Goal: Task Accomplishment & Management: Use online tool/utility

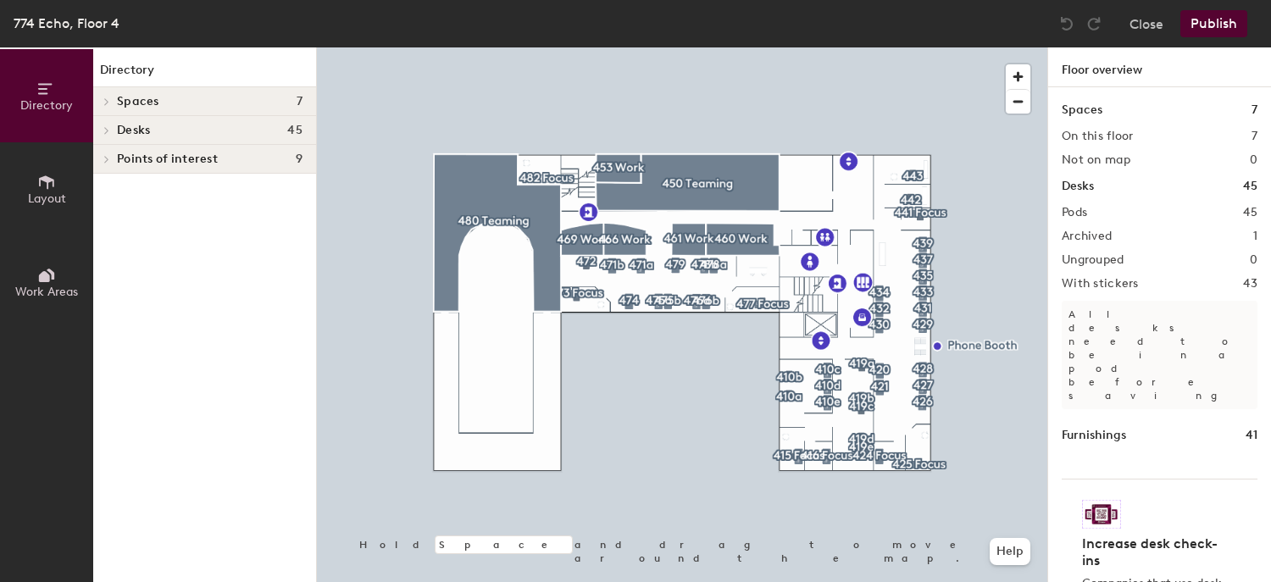
click at [134, 98] on span "Spaces" at bounding box center [138, 102] width 42 height 14
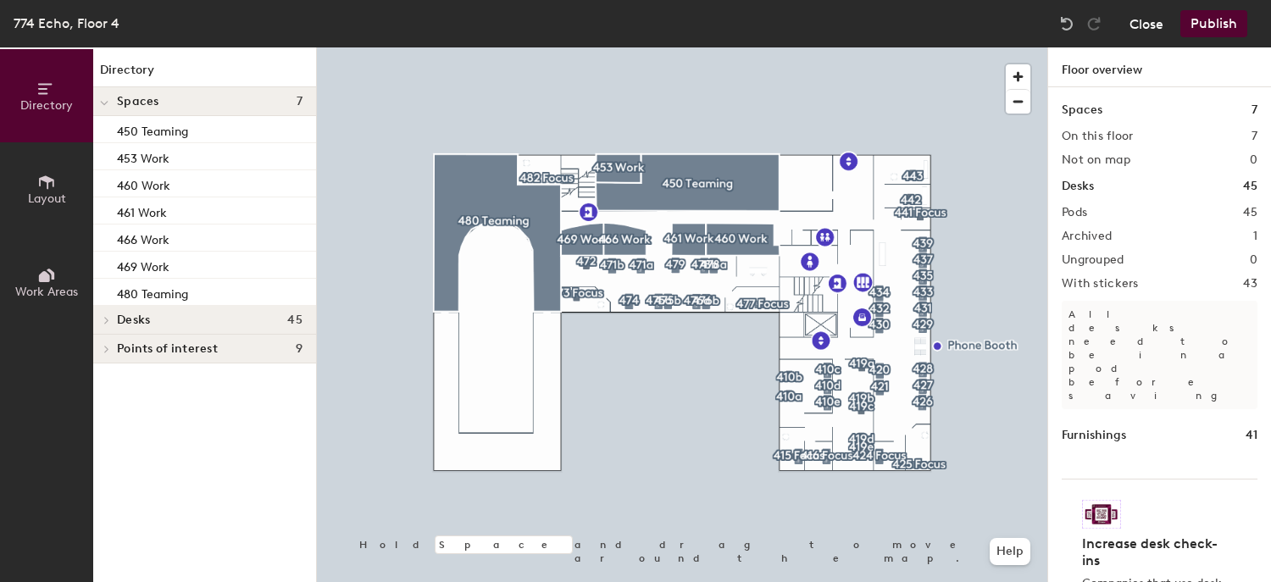
click at [1140, 23] on button "Close" at bounding box center [1146, 23] width 34 height 27
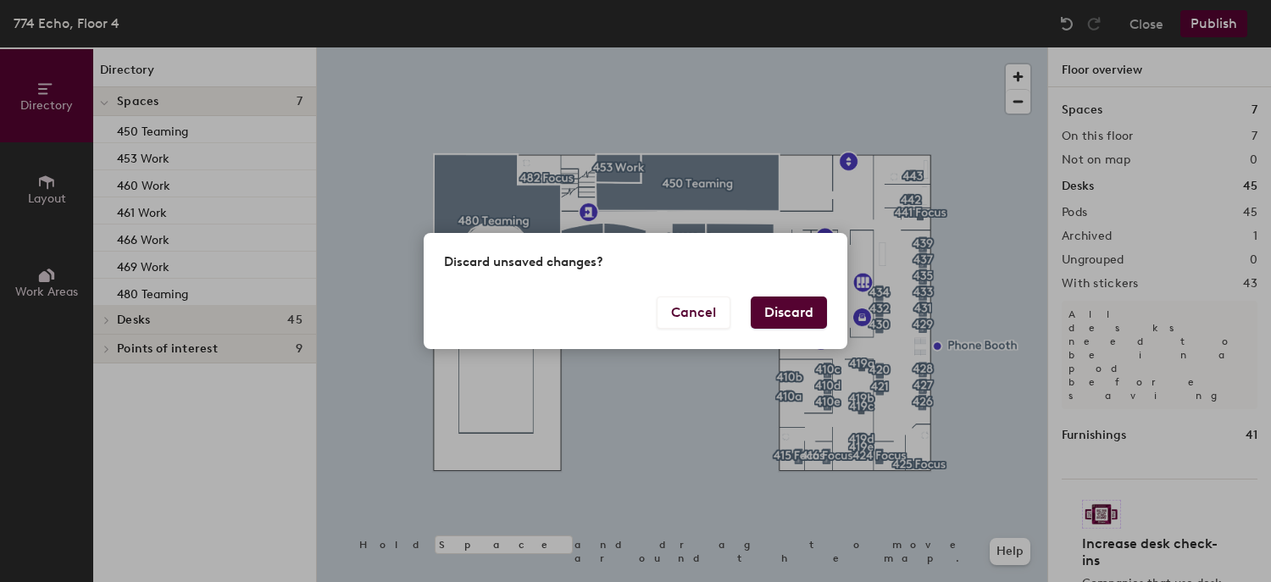
click at [775, 308] on button "Discard" at bounding box center [789, 313] width 76 height 32
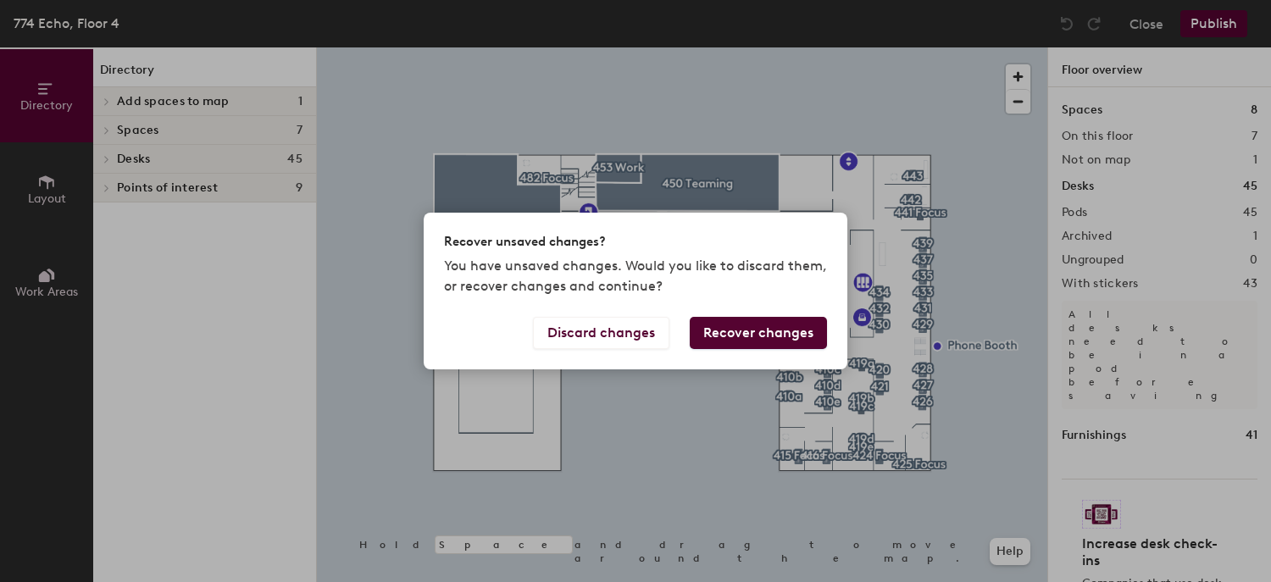
click at [735, 331] on button "Recover changes" at bounding box center [758, 333] width 137 height 32
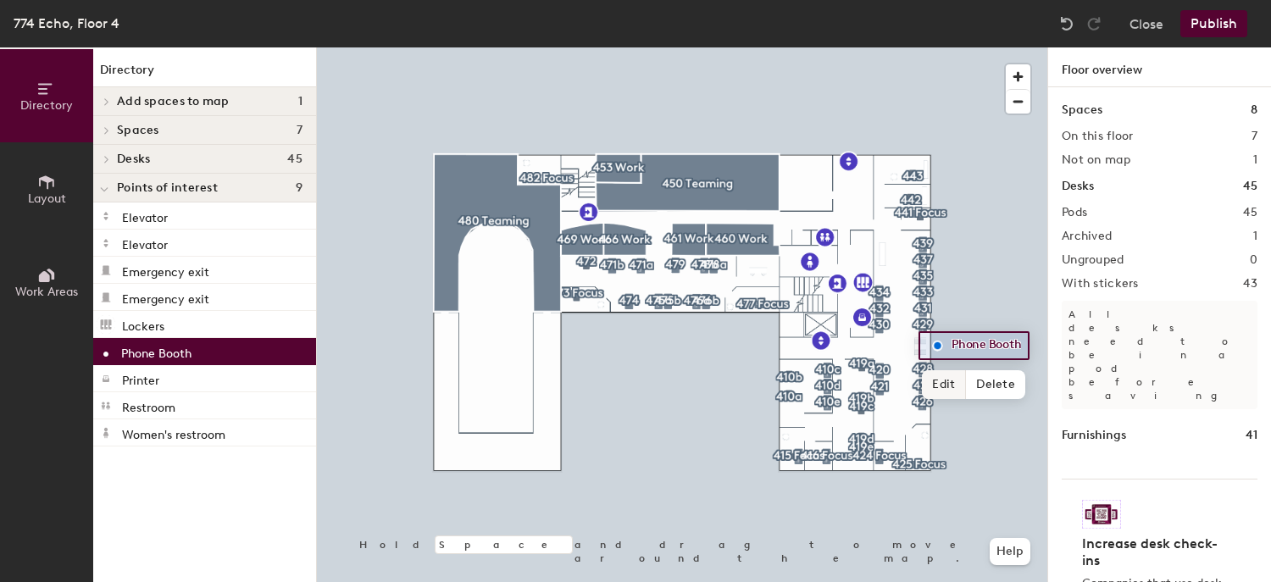
click at [948, 386] on span "Edit" at bounding box center [944, 384] width 44 height 29
click at [969, 347] on input "Phone Booth" at bounding box center [989, 346] width 84 height 24
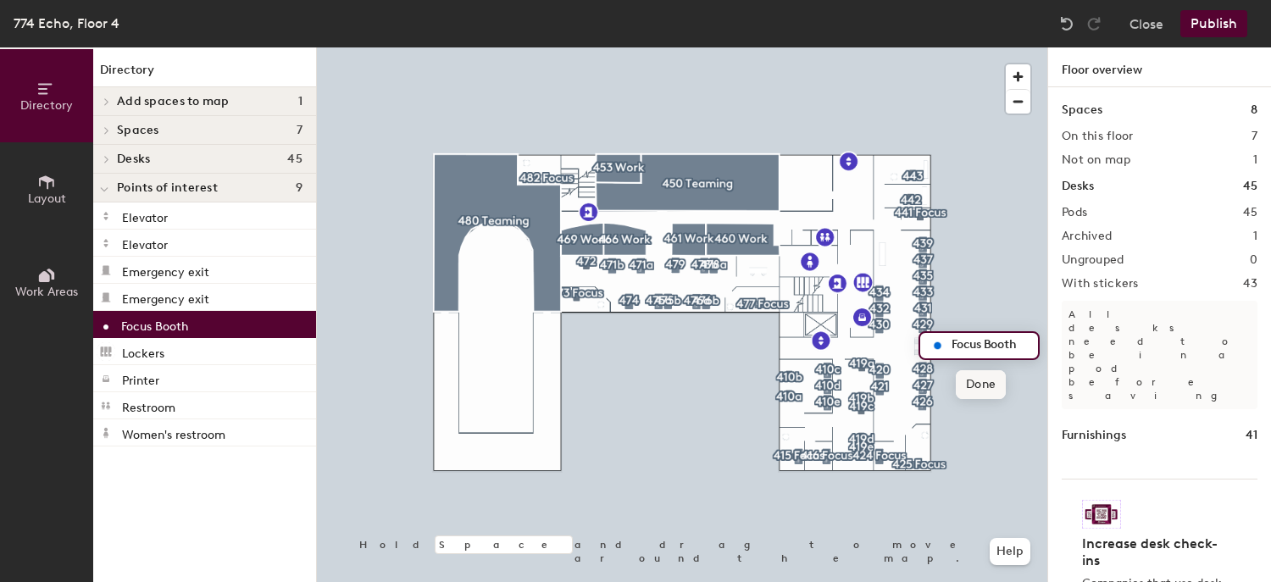
type input "Focus Booth"
click at [981, 381] on span "Done" at bounding box center [981, 384] width 50 height 29
click at [922, 47] on div at bounding box center [682, 47] width 730 height 0
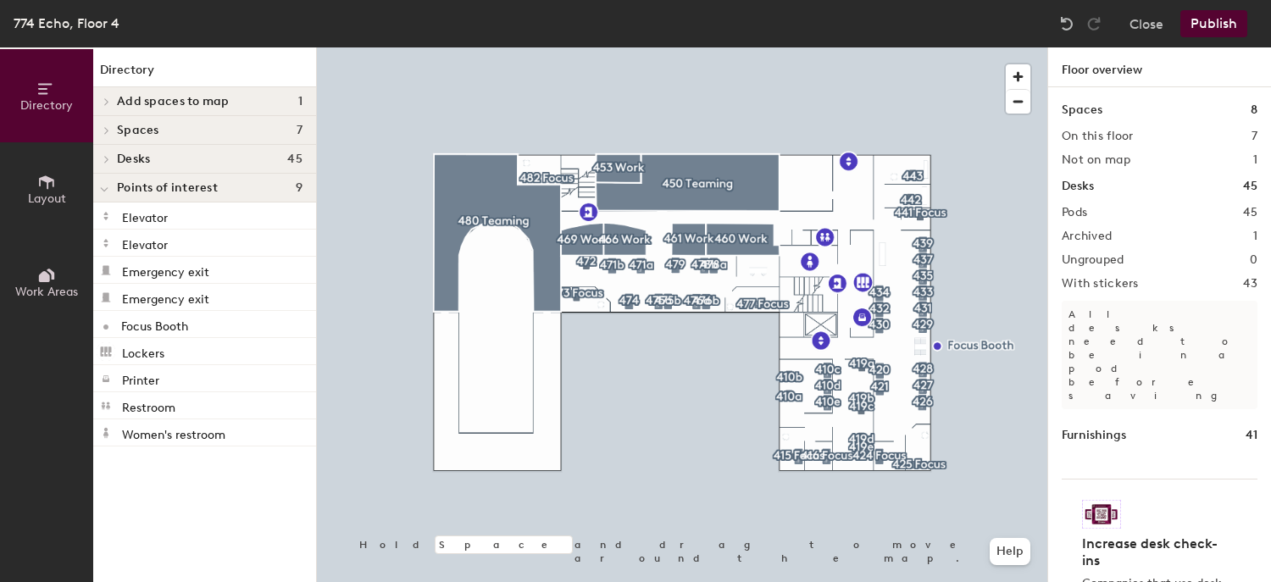
click at [1186, 32] on button "Publish" at bounding box center [1213, 23] width 67 height 27
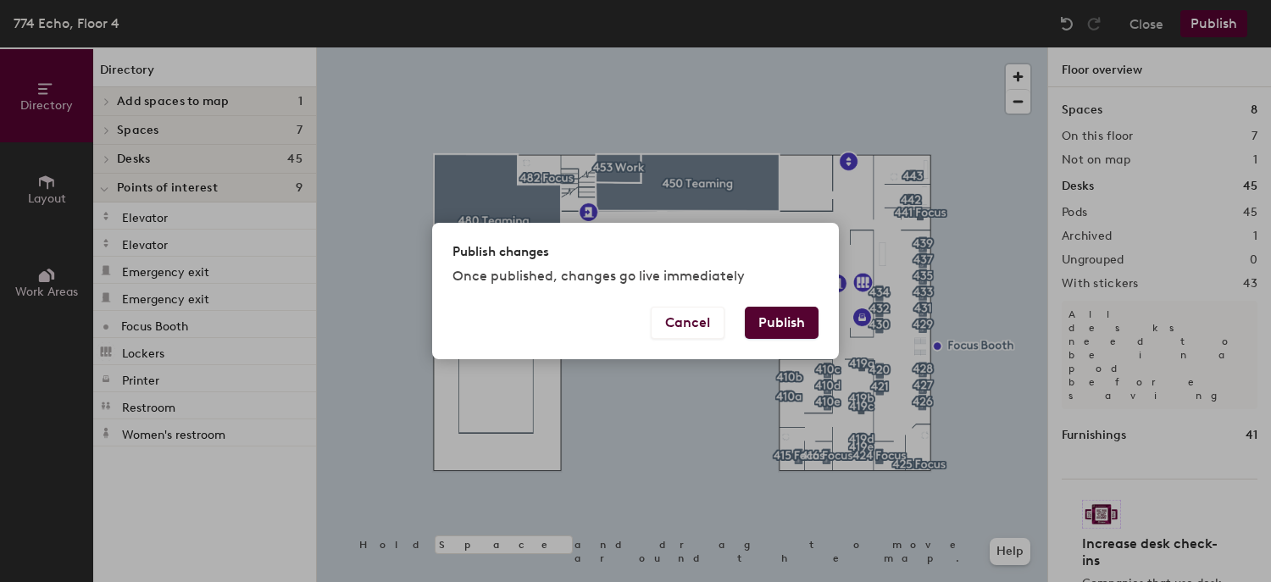
click at [790, 319] on button "Publish" at bounding box center [782, 323] width 74 height 32
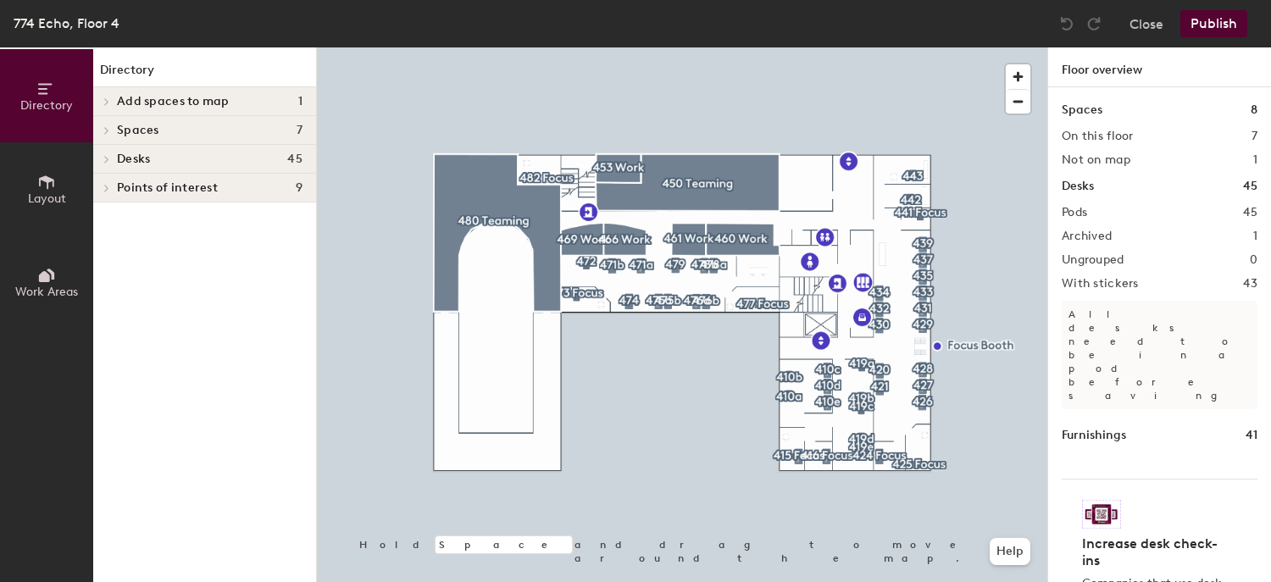
click at [211, 100] on span "Add spaces to map" at bounding box center [173, 102] width 113 height 14
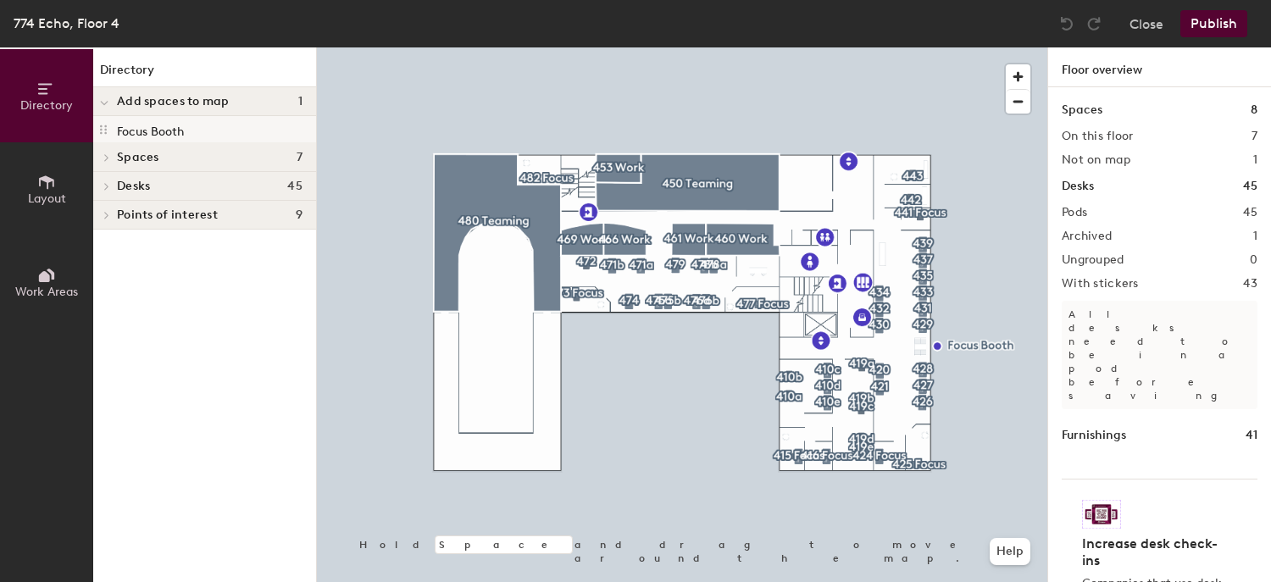
click at [161, 131] on p "Focus Booth" at bounding box center [150, 128] width 67 height 19
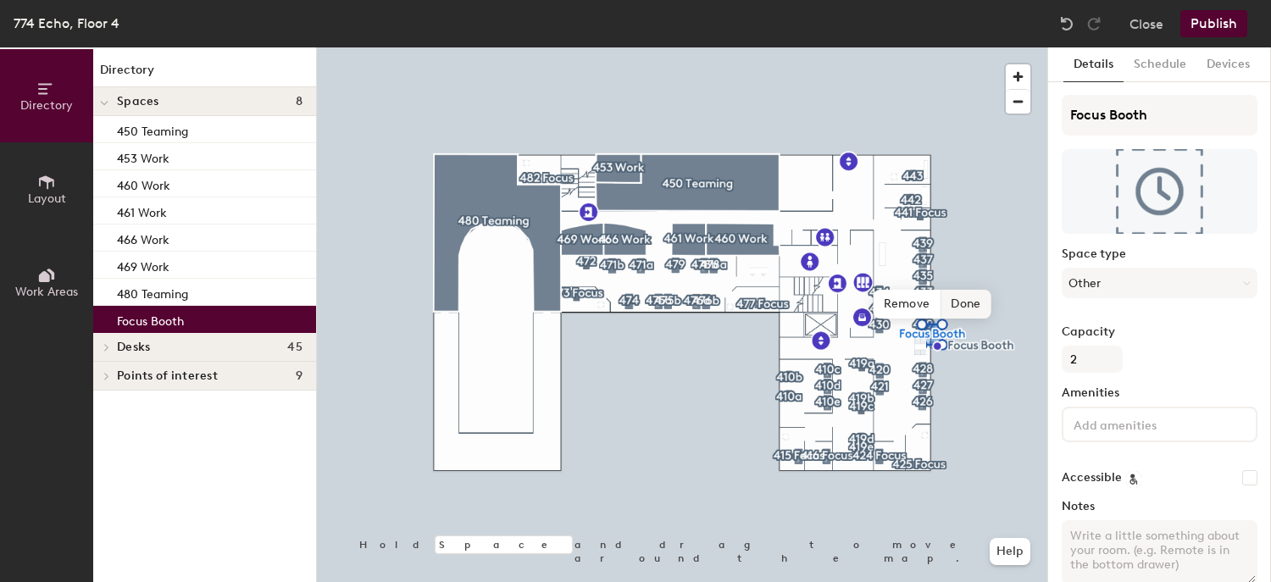
click at [956, 303] on span "Done" at bounding box center [965, 304] width 50 height 29
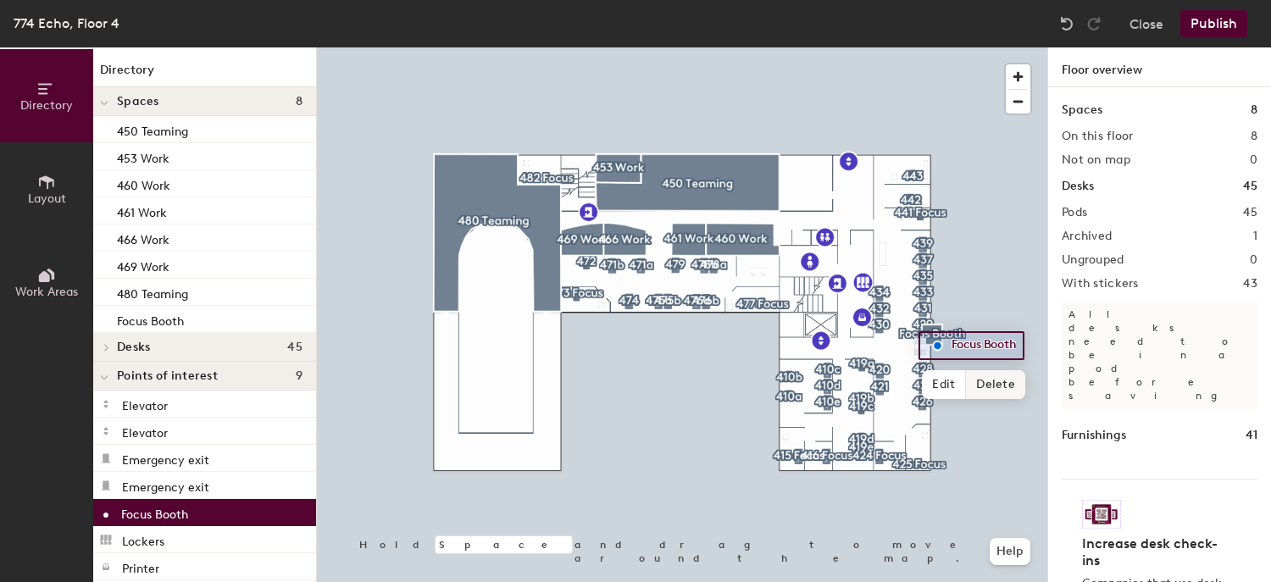
click at [992, 384] on span "Delete" at bounding box center [995, 384] width 59 height 29
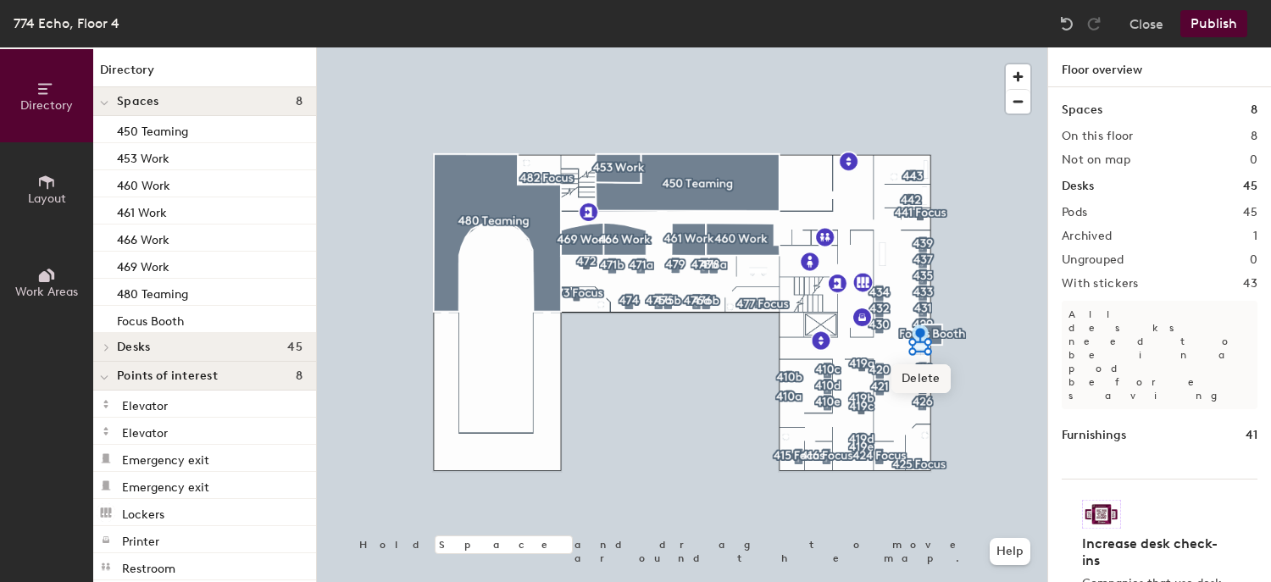
click at [927, 374] on span "Delete" at bounding box center [920, 378] width 59 height 29
click at [918, 380] on span "Delete" at bounding box center [917, 384] width 59 height 29
click at [931, 378] on span "Delete" at bounding box center [923, 384] width 59 height 29
click at [927, 368] on span "Delete" at bounding box center [917, 372] width 59 height 29
click at [937, 380] on span "Delete" at bounding box center [923, 372] width 59 height 29
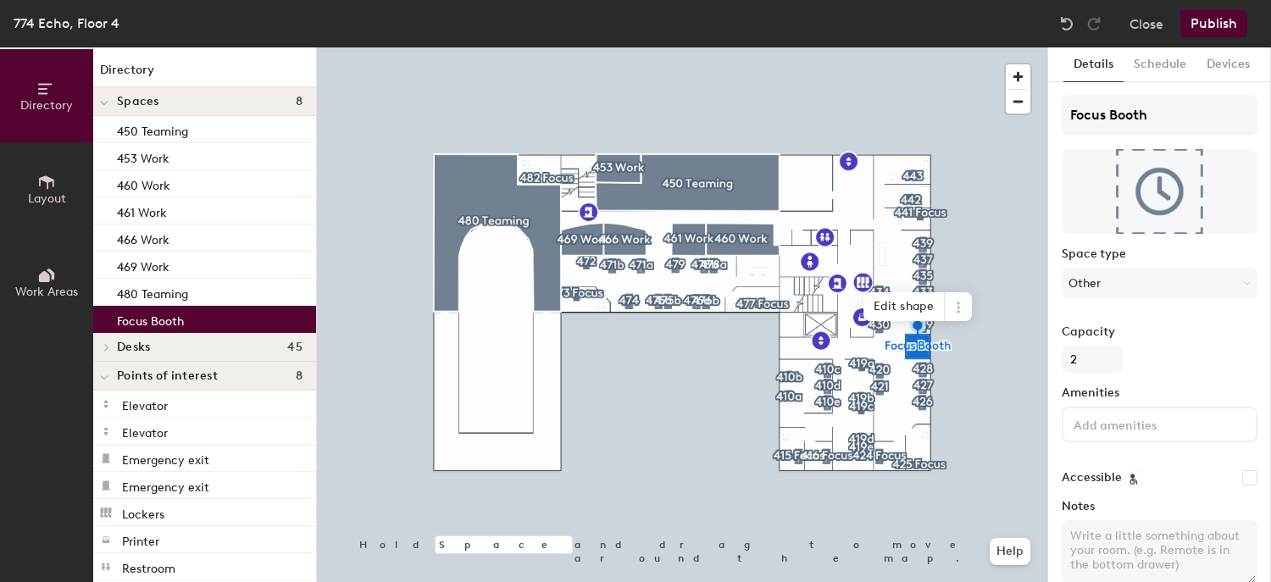
click at [1223, 23] on button "Publish" at bounding box center [1213, 23] width 67 height 27
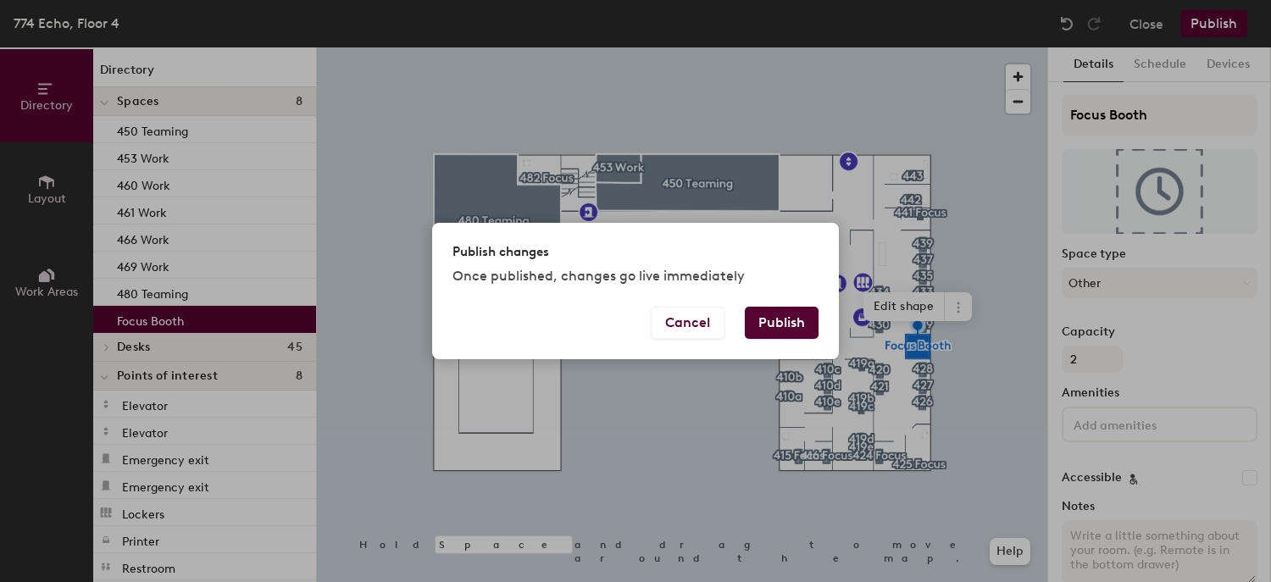
click at [786, 327] on button "Publish" at bounding box center [782, 323] width 74 height 32
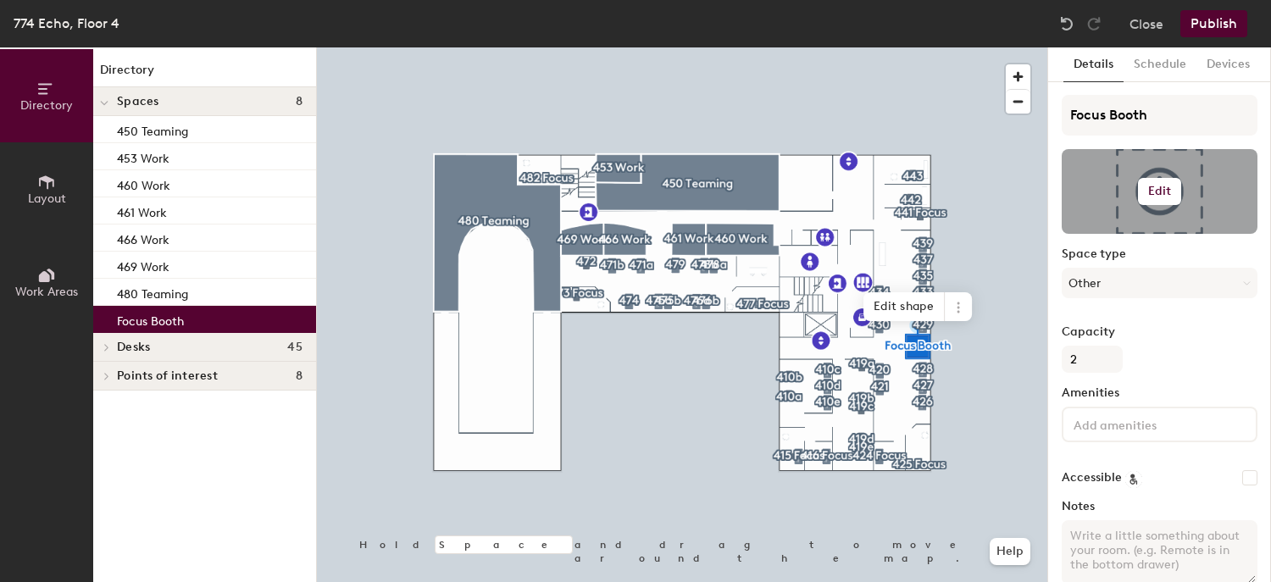
click at [1155, 191] on h6 "Edit" at bounding box center [1160, 192] width 24 height 14
click at [1124, 236] on input "file" at bounding box center [1173, 240] width 194 height 25
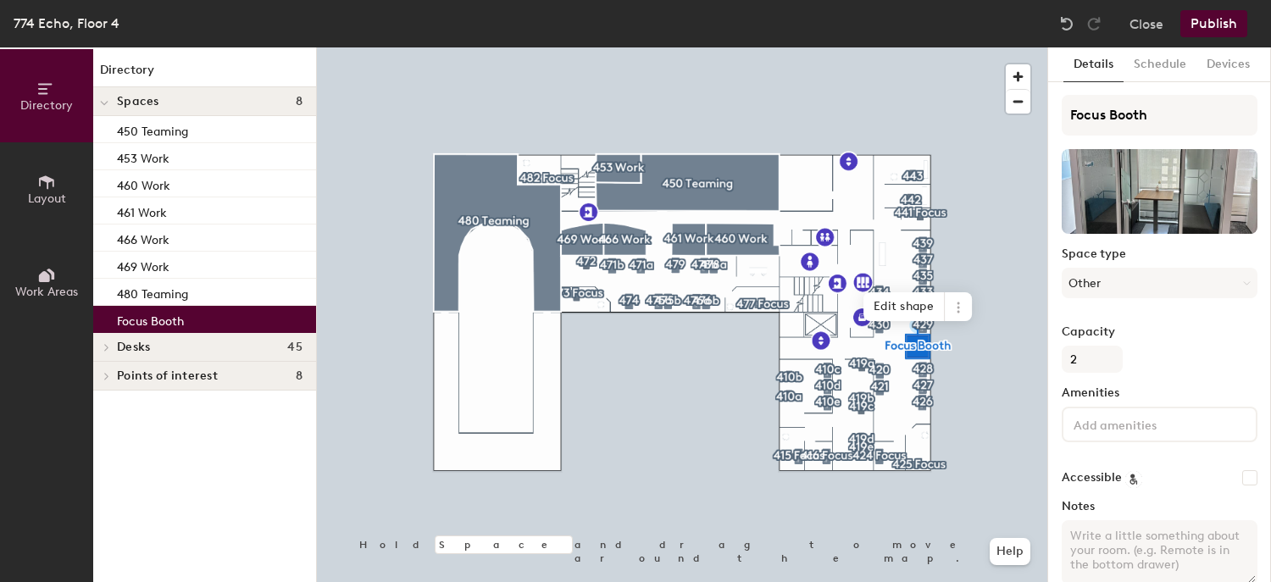
click at [1209, 25] on button "Publish" at bounding box center [1213, 23] width 67 height 27
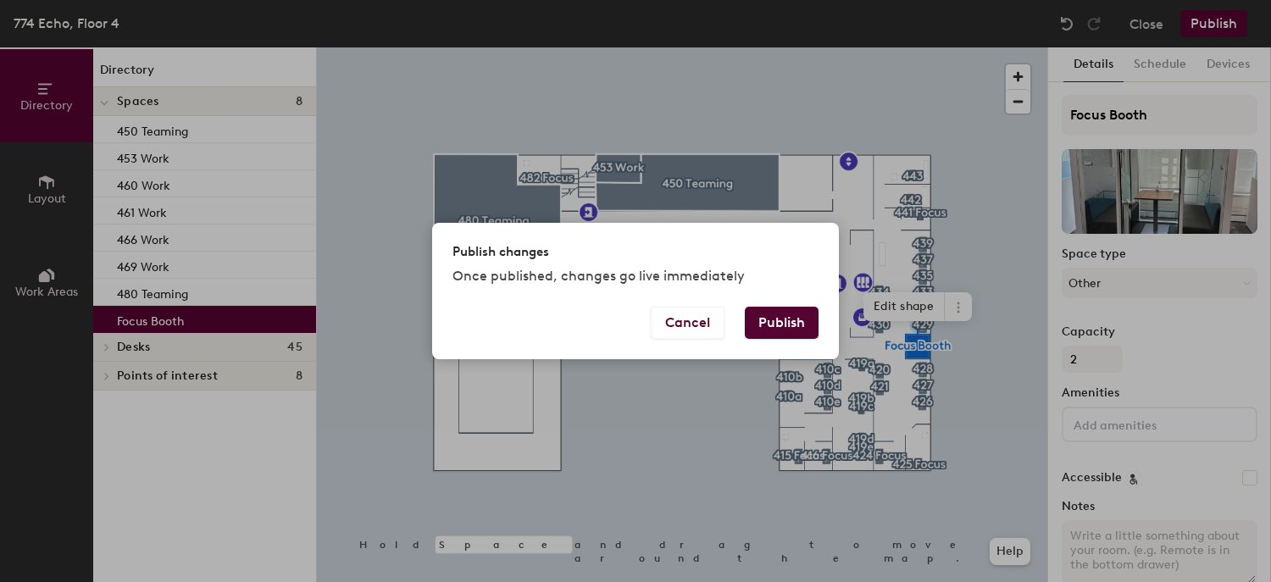
click at [754, 324] on button "Publish" at bounding box center [782, 323] width 74 height 32
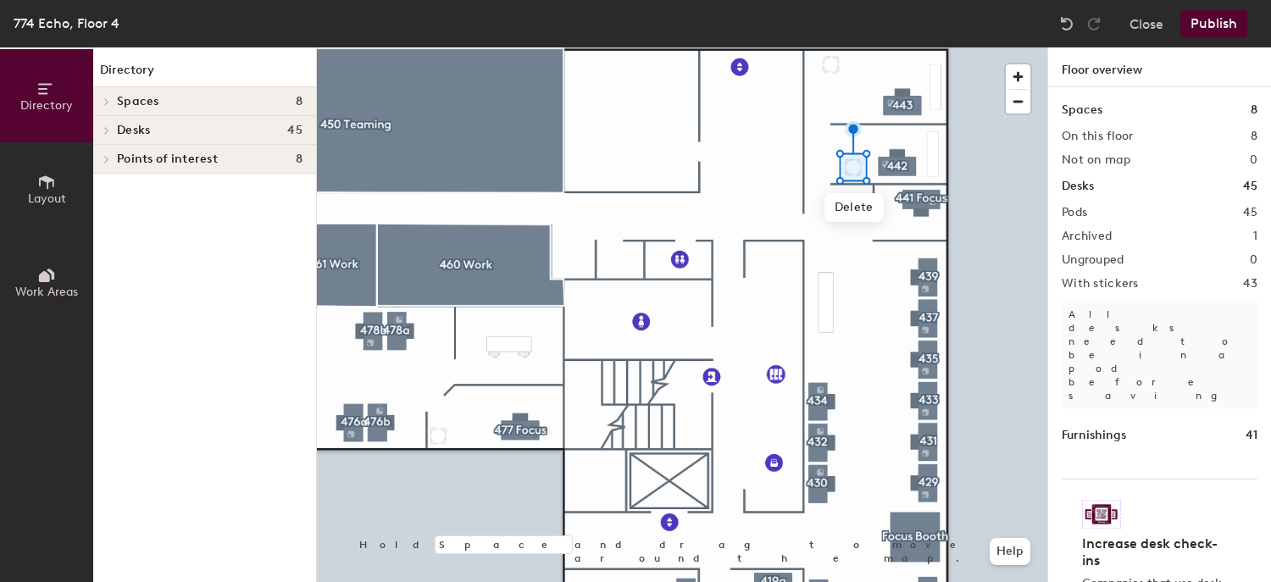
click at [1220, 27] on button "Publish" at bounding box center [1213, 23] width 67 height 27
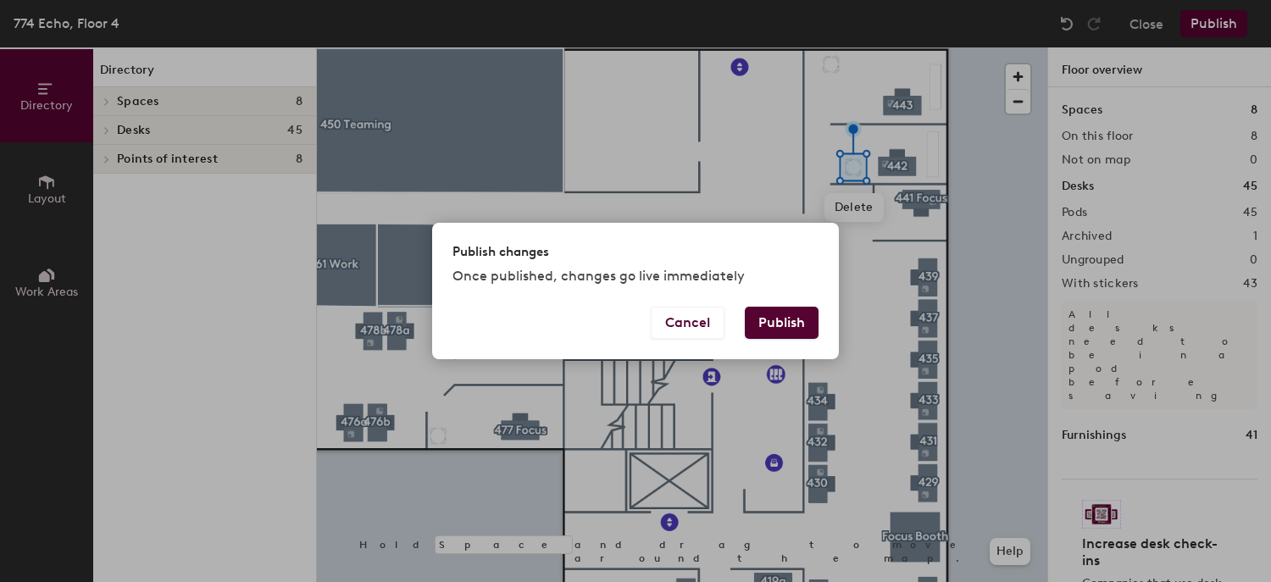
click at [771, 324] on button "Publish" at bounding box center [782, 323] width 74 height 32
